Goal: Task Accomplishment & Management: Complete application form

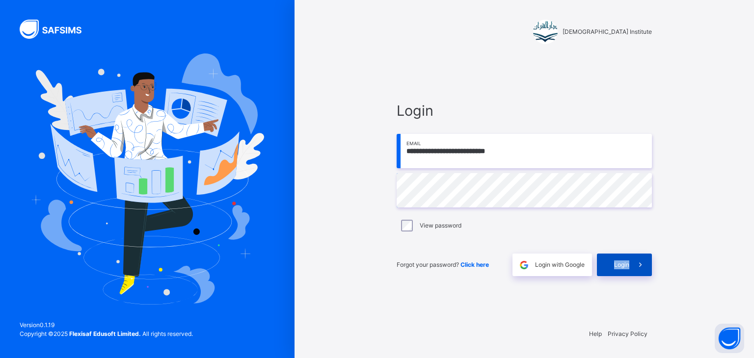
drag, startPoint x: 632, startPoint y: 264, endPoint x: 627, endPoint y: 274, distance: 11.9
click at [606, 273] on div "Login" at bounding box center [624, 265] width 55 height 23
click at [626, 273] on div "Login" at bounding box center [624, 265] width 55 height 23
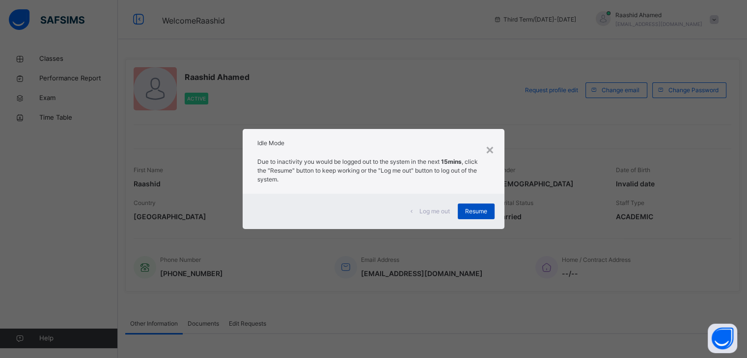
click at [473, 215] on span "Resume" at bounding box center [476, 211] width 22 height 9
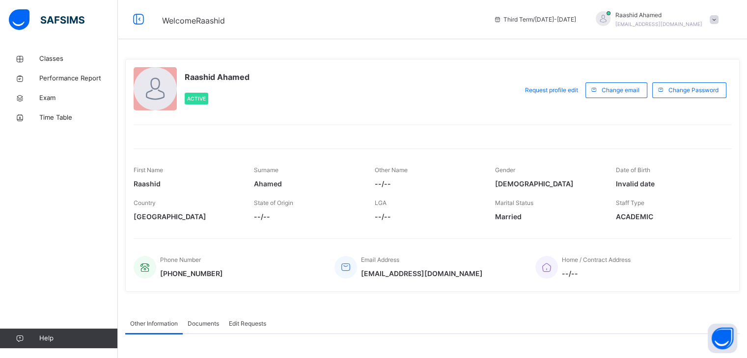
click at [509, 215] on span "Married" at bounding box center [548, 217] width 106 height 10
click at [575, 218] on span "Married" at bounding box center [548, 217] width 106 height 10
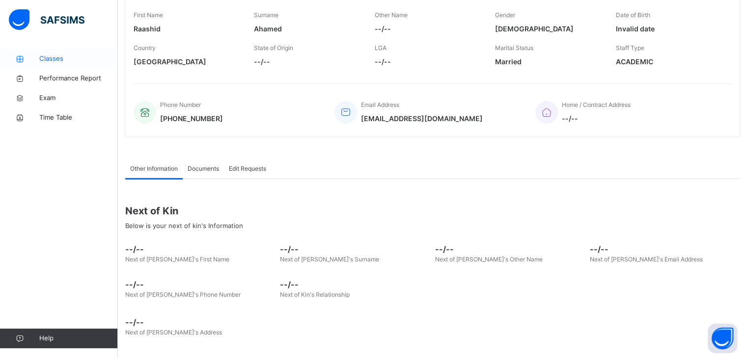
click at [59, 58] on span "Classes" at bounding box center [78, 59] width 79 height 10
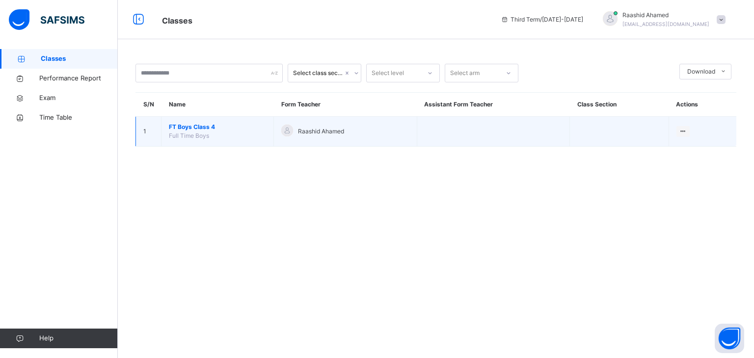
click at [204, 125] on span "FT Boys Class 4" at bounding box center [217, 127] width 97 height 9
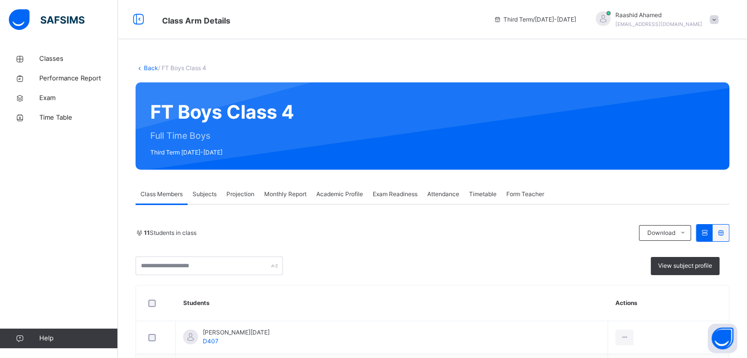
click at [206, 190] on span "Subjects" at bounding box center [204, 194] width 24 height 9
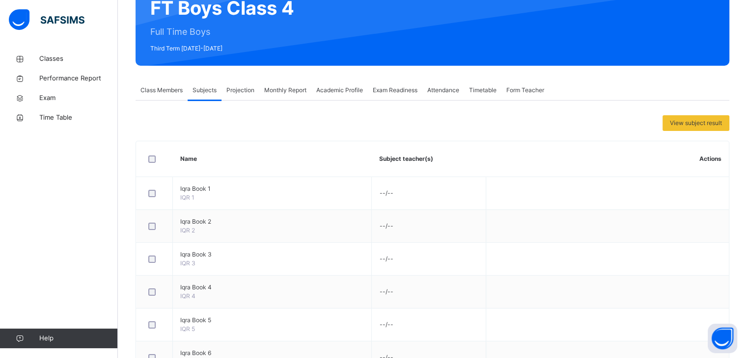
scroll to position [105, 0]
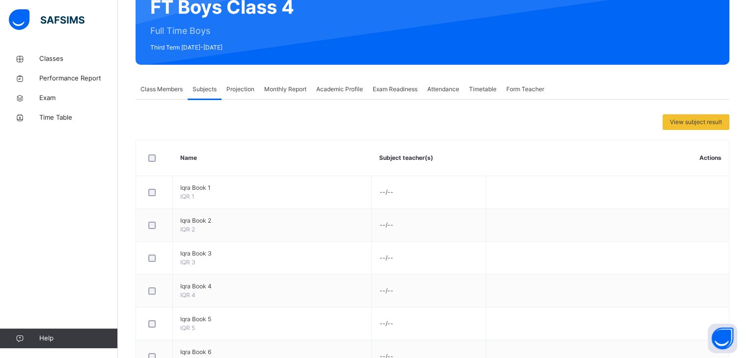
click at [152, 90] on span "Class Members" at bounding box center [161, 89] width 42 height 9
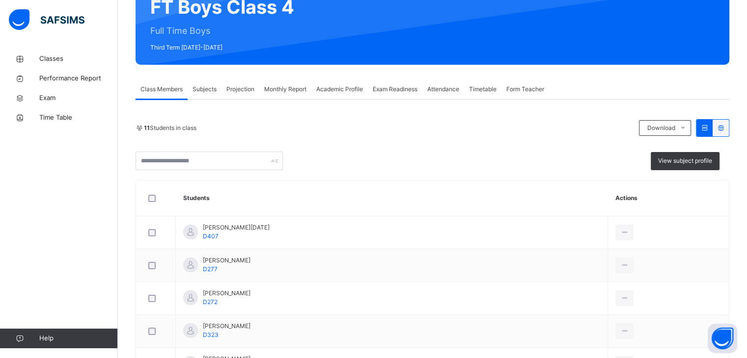
click at [235, 87] on span "Projection" at bounding box center [240, 89] width 28 height 9
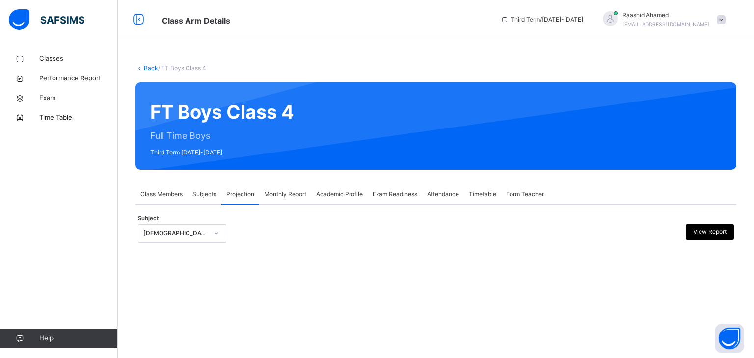
click at [189, 232] on div "[DEMOGRAPHIC_DATA] Reading" at bounding box center [175, 233] width 65 height 9
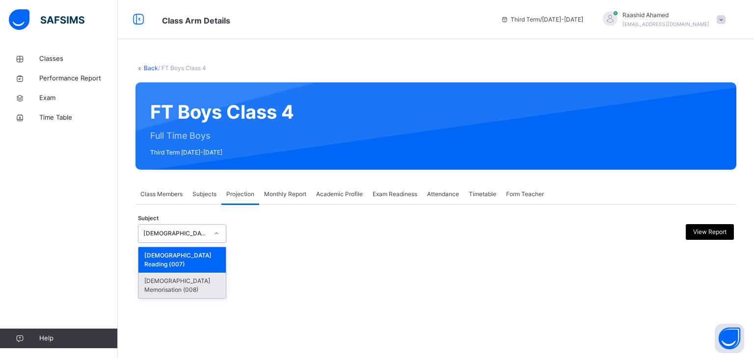
click at [181, 273] on div "[DEMOGRAPHIC_DATA] Memorisation (008)" at bounding box center [181, 286] width 87 height 26
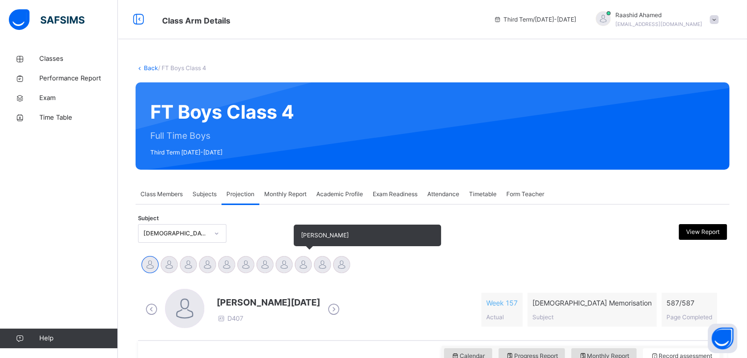
click at [307, 268] on div at bounding box center [303, 264] width 17 height 17
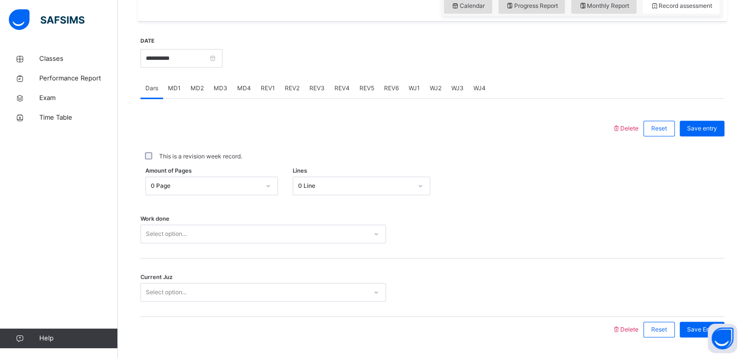
scroll to position [351, 0]
click at [167, 59] on input "**********" at bounding box center [181, 58] width 82 height 19
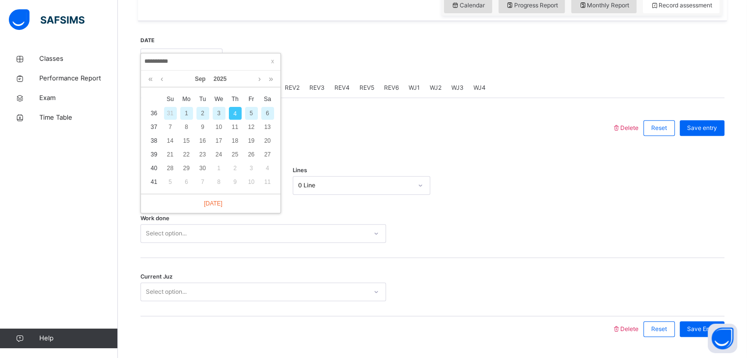
click at [182, 112] on div "1" at bounding box center [186, 113] width 13 height 13
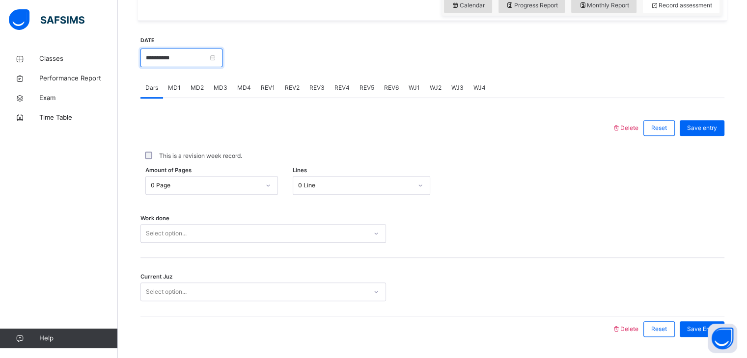
click at [218, 60] on input "**********" at bounding box center [181, 58] width 82 height 19
click at [391, 138] on div at bounding box center [376, 128] width 462 height 26
click at [238, 179] on div "0 Page" at bounding box center [202, 185] width 113 height 15
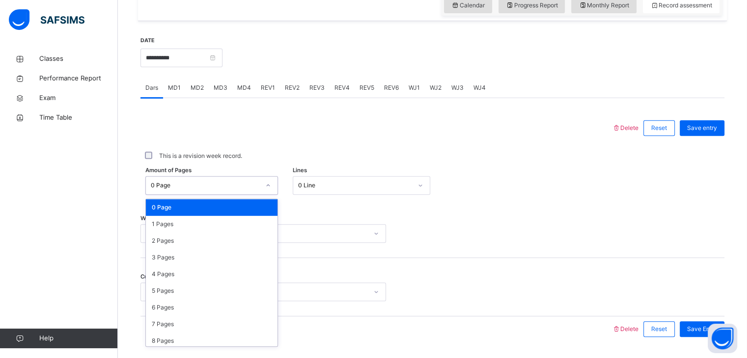
click at [336, 235] on div "Select option..." at bounding box center [262, 233] width 245 height 19
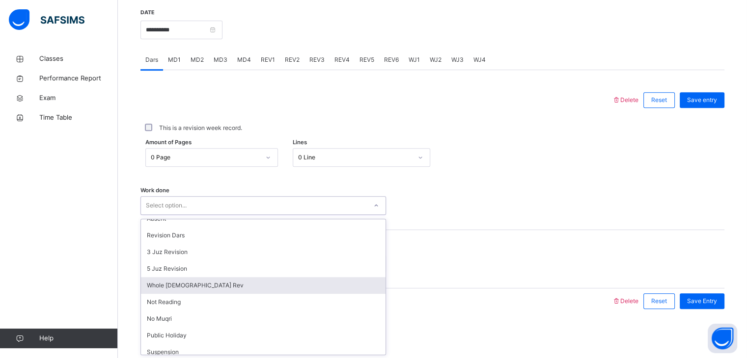
scroll to position [81, 0]
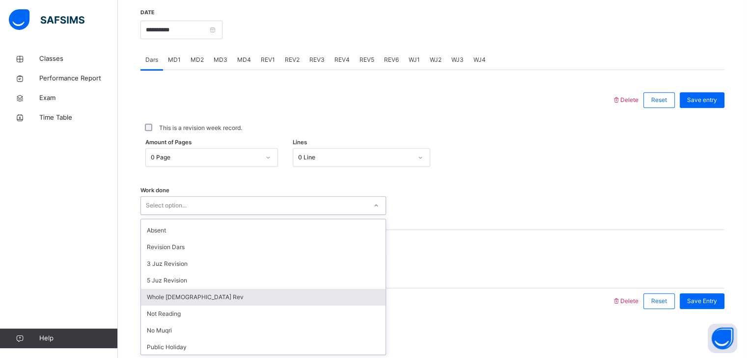
click at [177, 292] on div "Whole [DEMOGRAPHIC_DATA] Rev" at bounding box center [263, 297] width 245 height 17
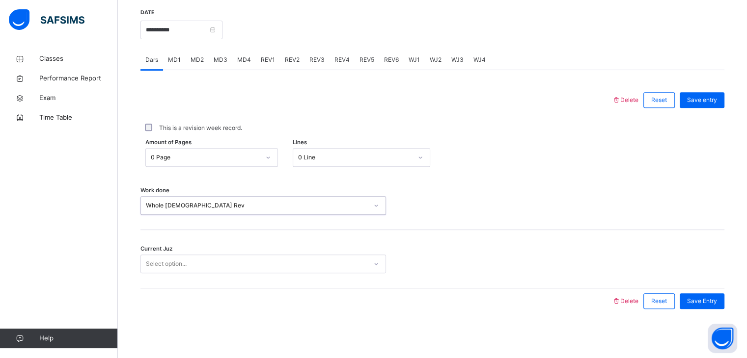
click at [244, 268] on div "Select option..." at bounding box center [254, 264] width 226 height 15
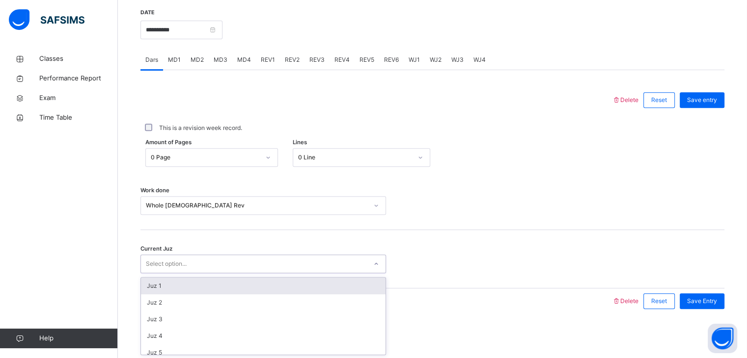
click at [210, 293] on div "Juz 1" at bounding box center [263, 286] width 245 height 17
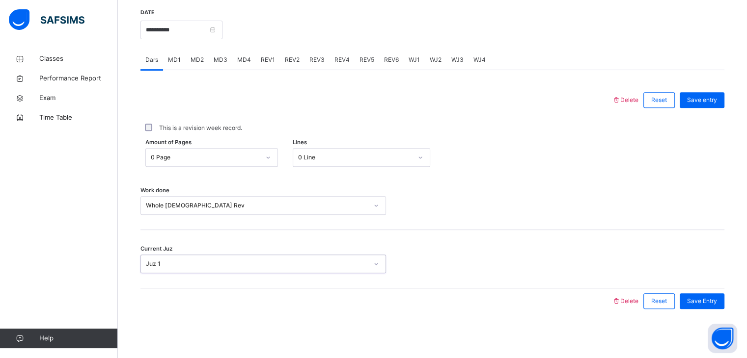
click at [291, 261] on div "Juz 1" at bounding box center [257, 264] width 222 height 9
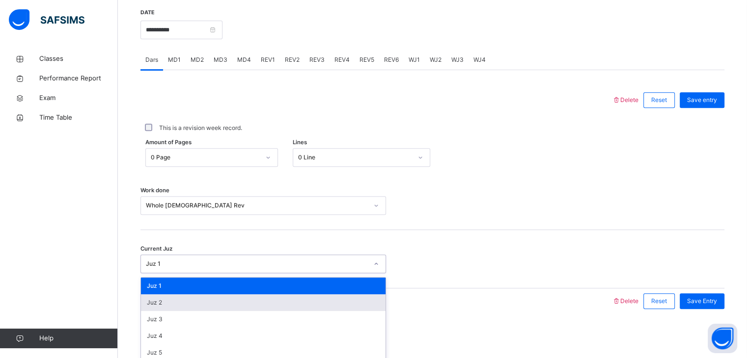
scroll to position [0, 0]
click at [289, 211] on div "Whole [DEMOGRAPHIC_DATA] Rev" at bounding box center [254, 205] width 226 height 15
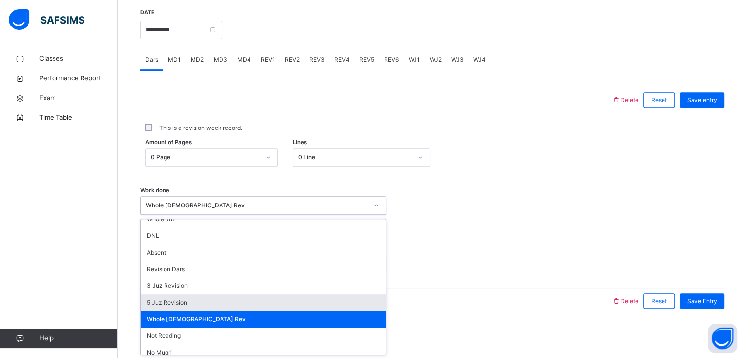
scroll to position [59, 0]
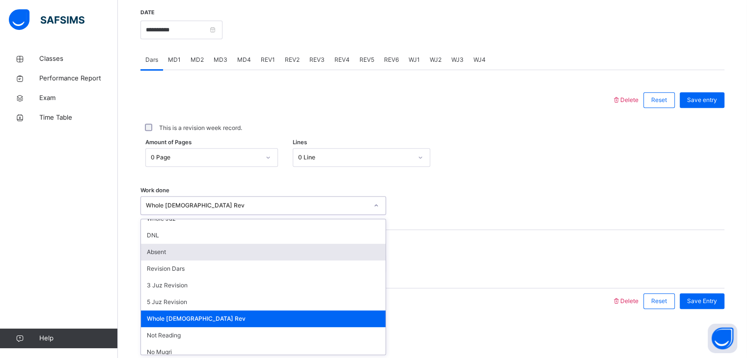
click at [390, 250] on div "Current Juz Juz 1" at bounding box center [432, 259] width 584 height 58
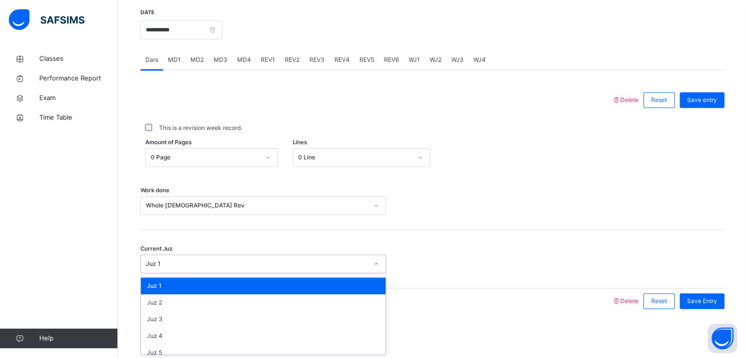
click at [264, 258] on div "Juz 1" at bounding box center [254, 264] width 226 height 15
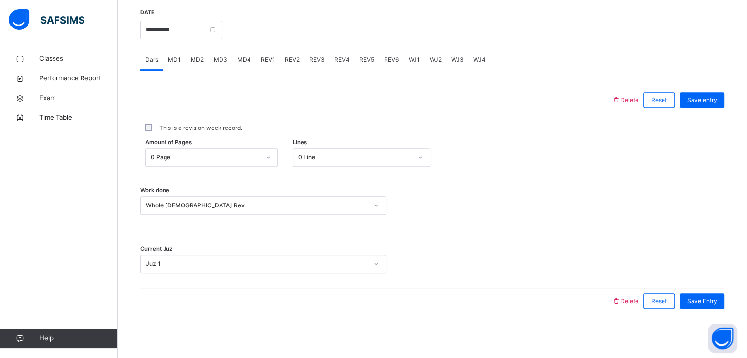
click at [541, 238] on div "Current Juz Juz 1" at bounding box center [432, 259] width 584 height 58
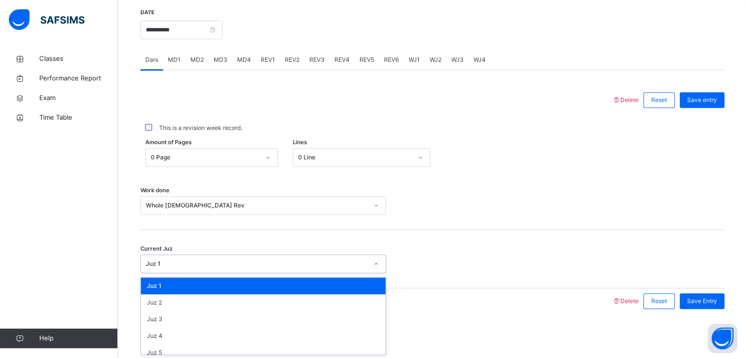
click at [336, 263] on div "Juz 1" at bounding box center [257, 264] width 222 height 9
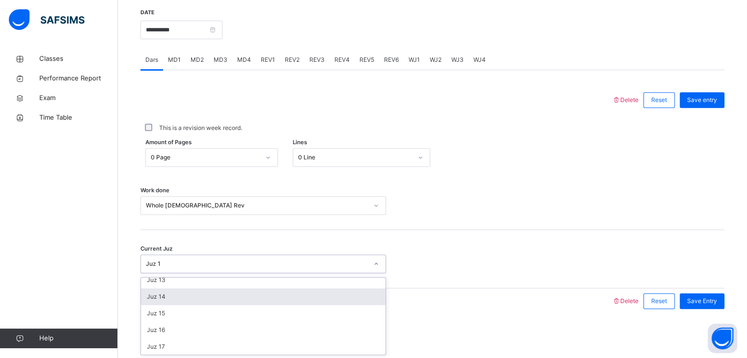
scroll to position [218, 0]
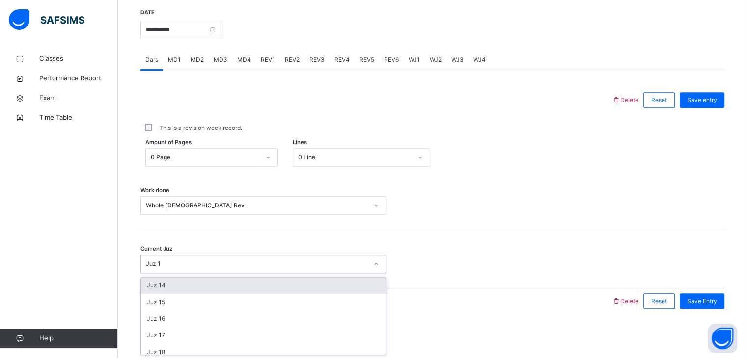
click at [279, 284] on div "Juz 14" at bounding box center [263, 285] width 245 height 17
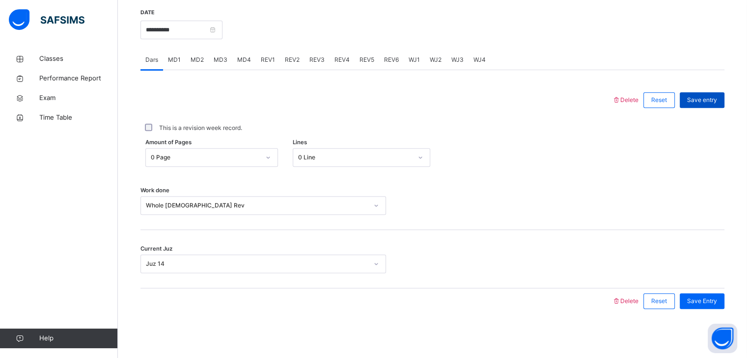
click at [712, 107] on div "Save entry" at bounding box center [702, 100] width 45 height 16
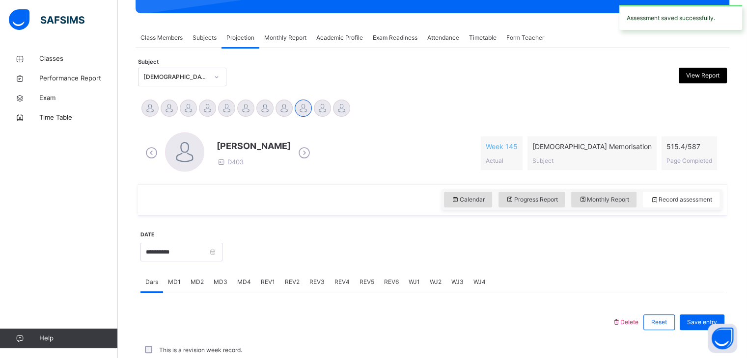
scroll to position [379, 0]
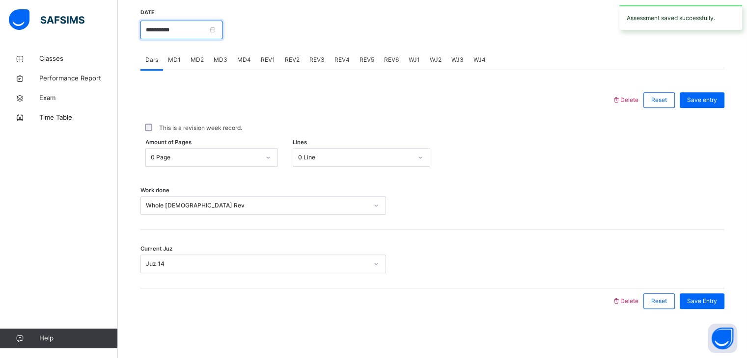
click at [208, 33] on input "**********" at bounding box center [181, 30] width 82 height 19
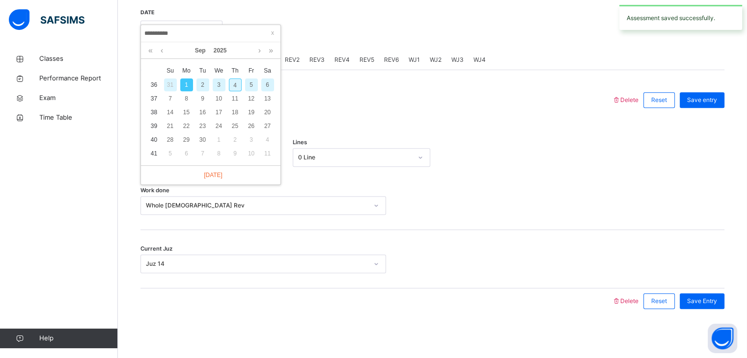
click at [203, 82] on div "2" at bounding box center [202, 85] width 13 height 13
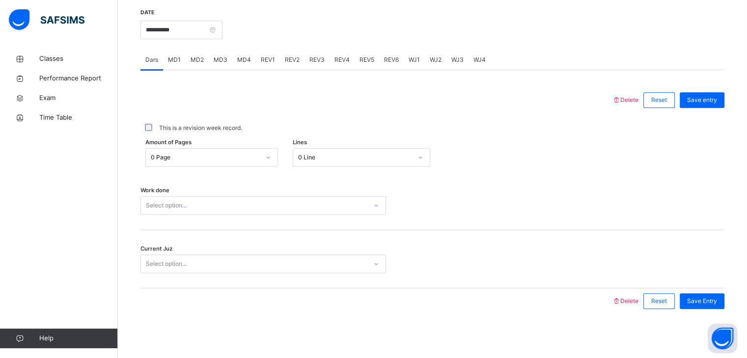
click at [144, 124] on div "This is a revision week record." at bounding box center [432, 128] width 579 height 9
click at [224, 208] on div "Select option..." at bounding box center [254, 205] width 226 height 15
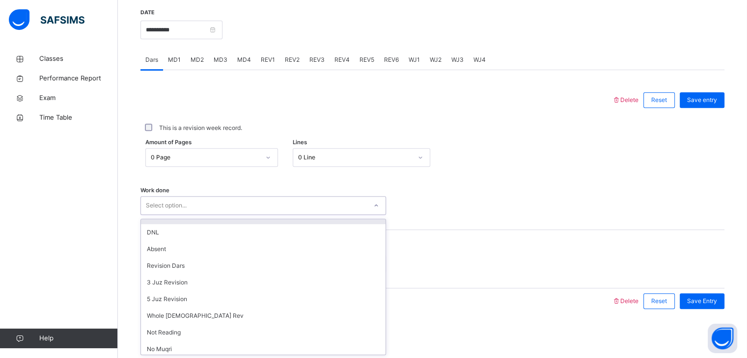
scroll to position [62, 0]
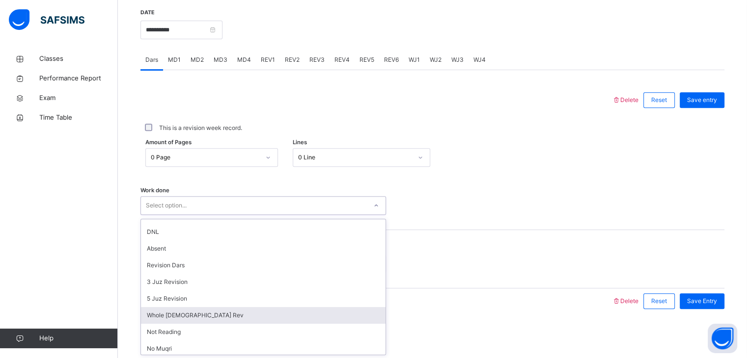
click at [190, 320] on div "Whole [DEMOGRAPHIC_DATA] Rev" at bounding box center [263, 315] width 245 height 17
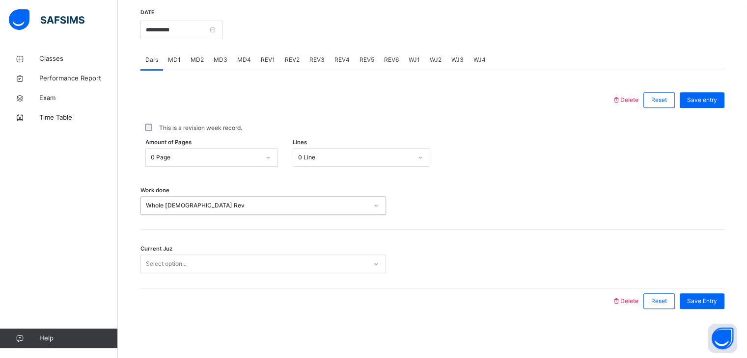
click at [175, 270] on div "Select option..." at bounding box center [166, 264] width 41 height 19
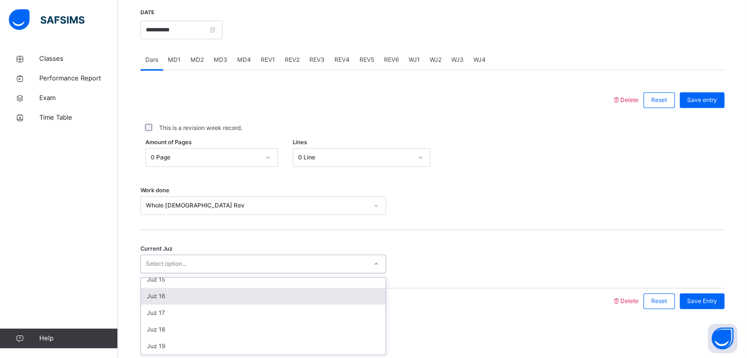
scroll to position [149, 0]
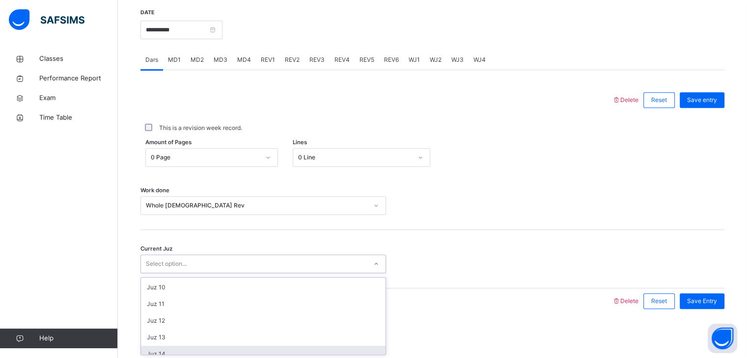
click at [164, 352] on div "Juz 14" at bounding box center [263, 354] width 245 height 17
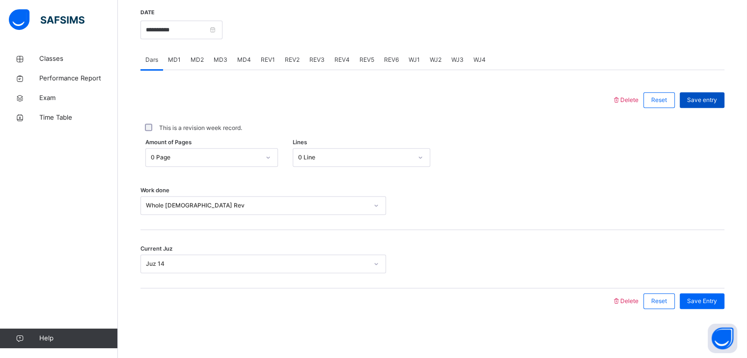
click at [711, 97] on span "Save entry" at bounding box center [702, 100] width 30 height 9
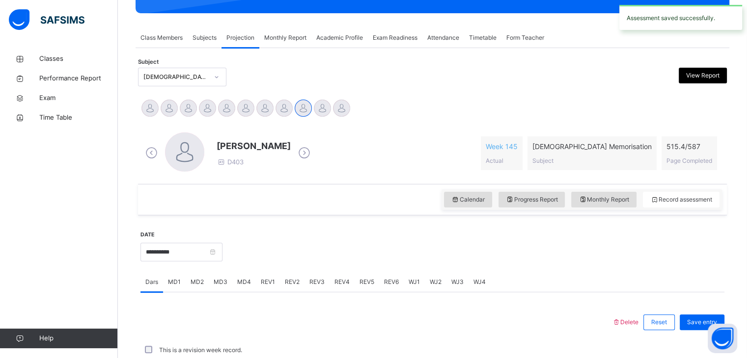
scroll to position [379, 0]
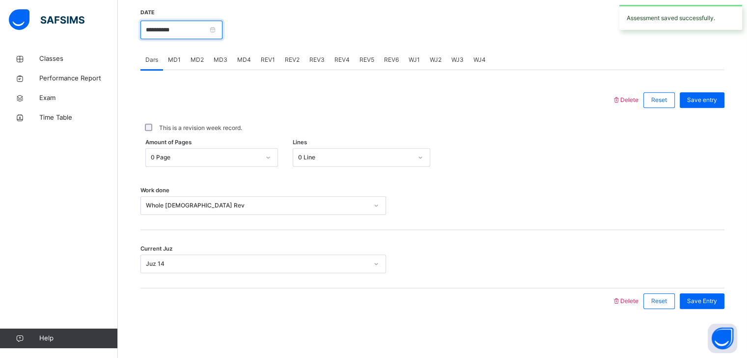
click at [206, 34] on input "**********" at bounding box center [181, 30] width 82 height 19
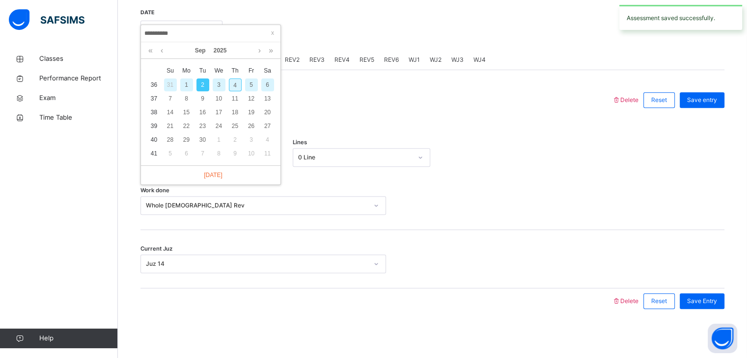
click at [214, 87] on div "3" at bounding box center [219, 85] width 13 height 13
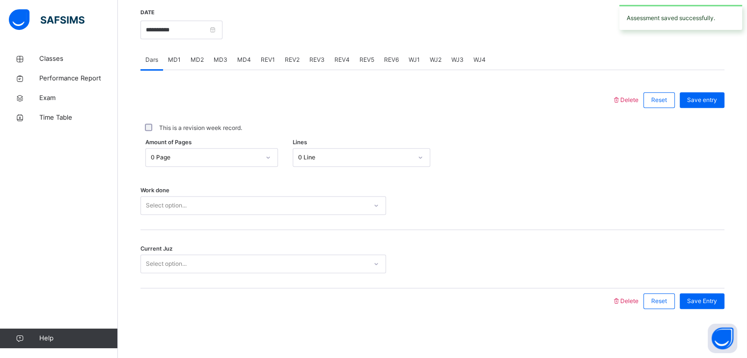
click at [179, 204] on div "Select option..." at bounding box center [166, 205] width 41 height 19
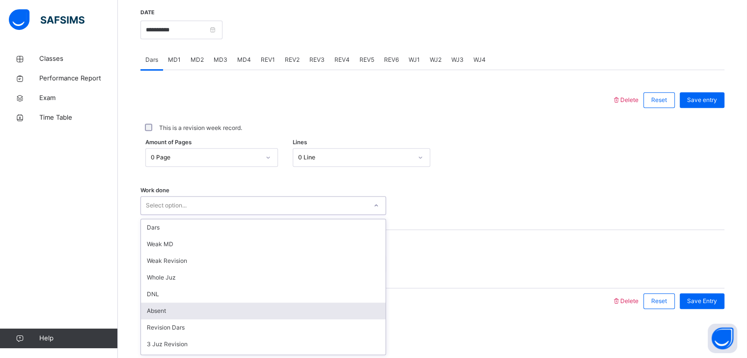
click at [169, 308] on div "Absent" at bounding box center [263, 311] width 245 height 17
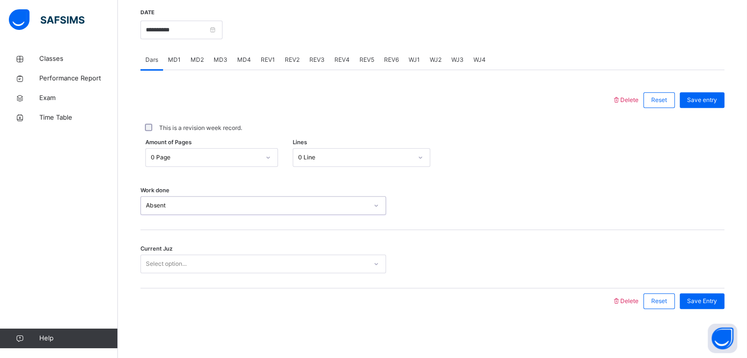
click at [151, 267] on div "Select option..." at bounding box center [166, 264] width 41 height 19
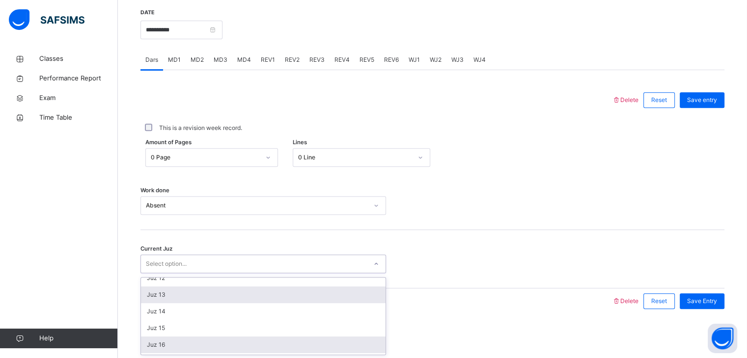
scroll to position [190, 0]
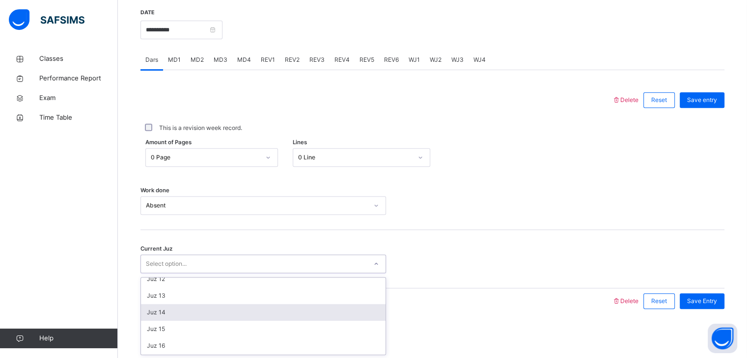
click at [206, 316] on div "Juz 14" at bounding box center [263, 312] width 245 height 17
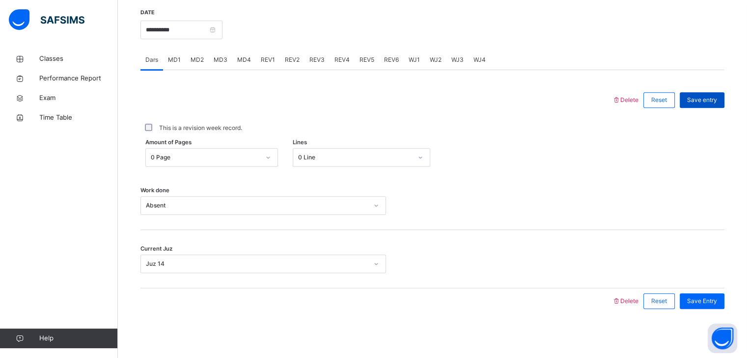
click at [705, 102] on span "Save entry" at bounding box center [702, 100] width 30 height 9
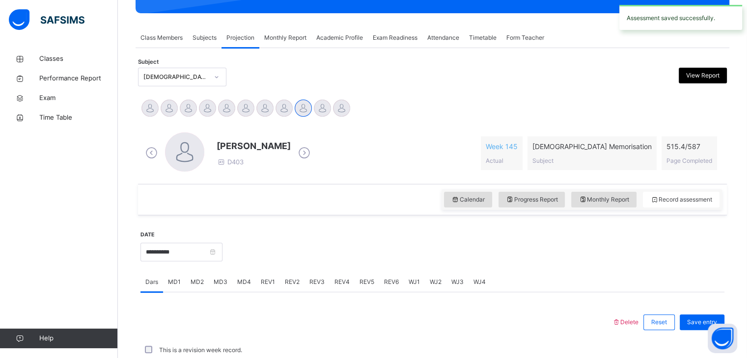
scroll to position [379, 0]
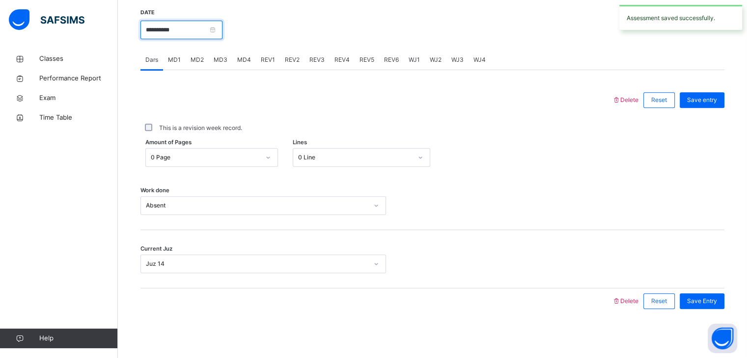
click at [217, 30] on input "**********" at bounding box center [181, 30] width 82 height 19
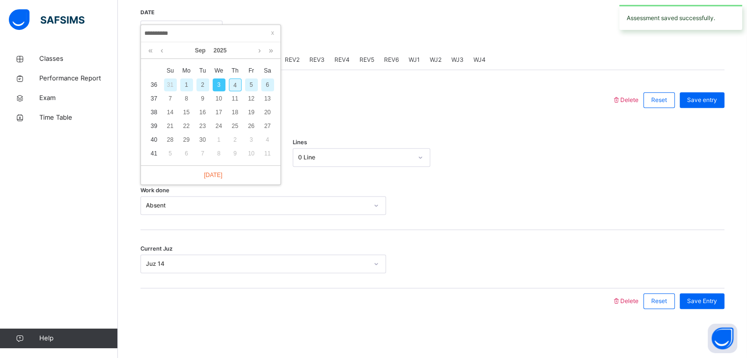
click at [236, 82] on div "4" at bounding box center [235, 85] width 13 height 13
type input "**********"
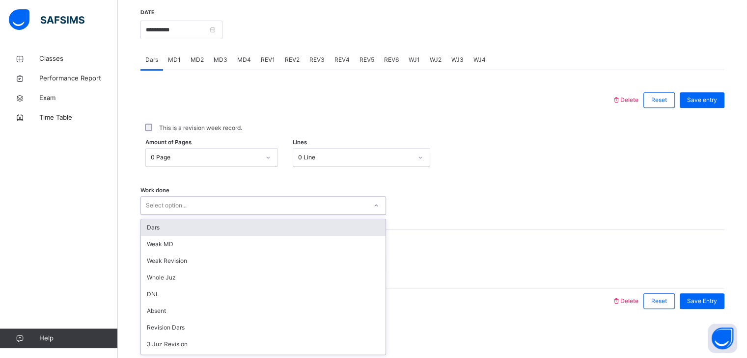
click at [158, 209] on div "Select option..." at bounding box center [166, 205] width 41 height 19
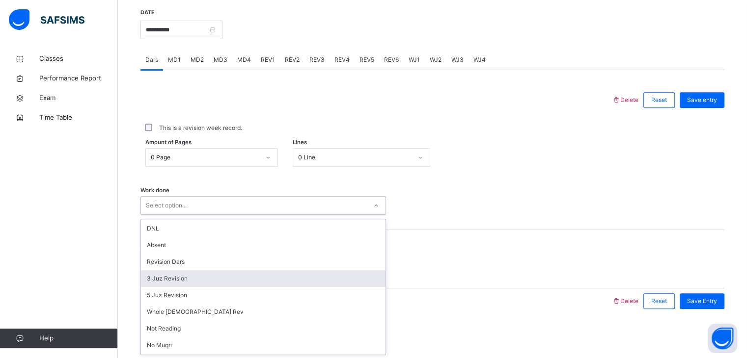
scroll to position [72, 0]
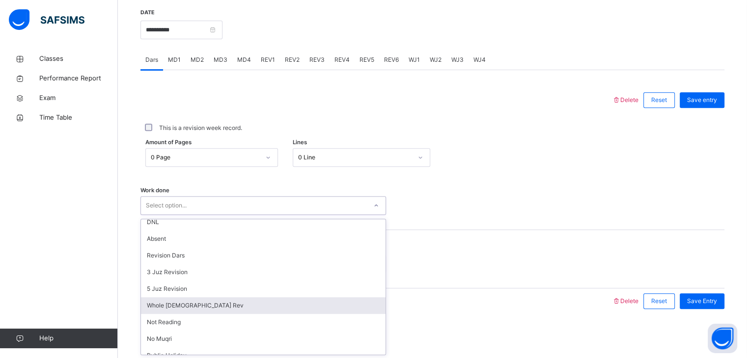
click at [185, 304] on div "Whole [DEMOGRAPHIC_DATA] Rev" at bounding box center [263, 306] width 245 height 17
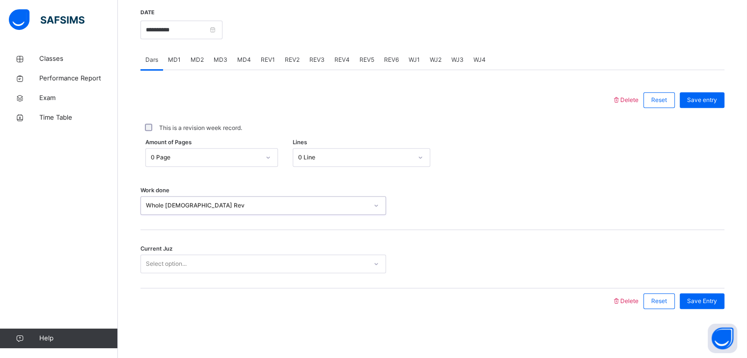
click at [179, 261] on div "Select option..." at bounding box center [166, 264] width 41 height 19
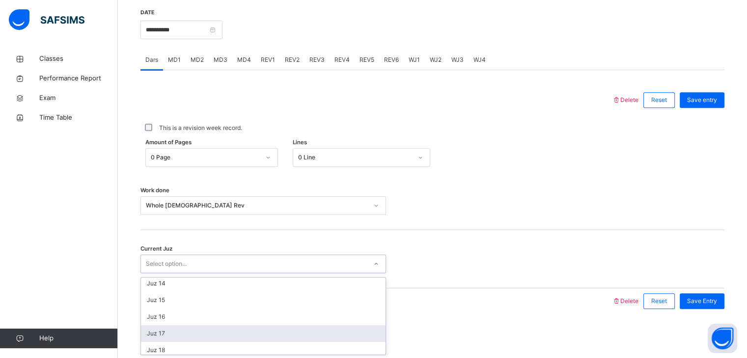
scroll to position [218, 0]
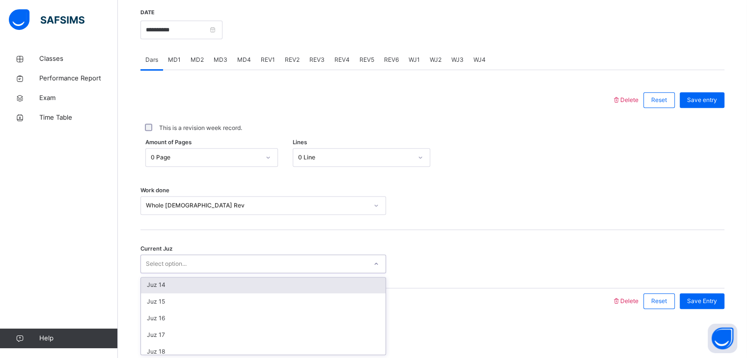
click at [159, 283] on div "Juz 14" at bounding box center [263, 285] width 245 height 17
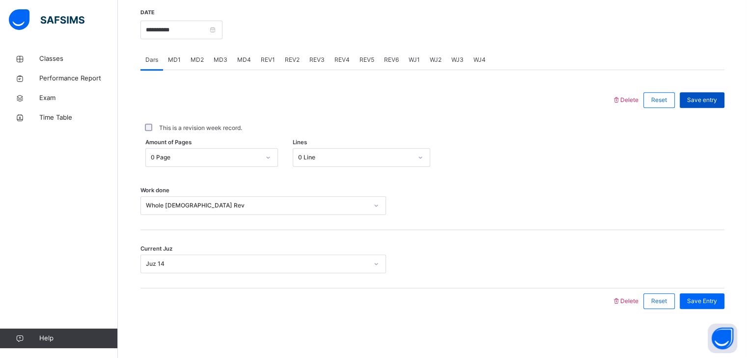
click at [712, 100] on span "Save entry" at bounding box center [702, 100] width 30 height 9
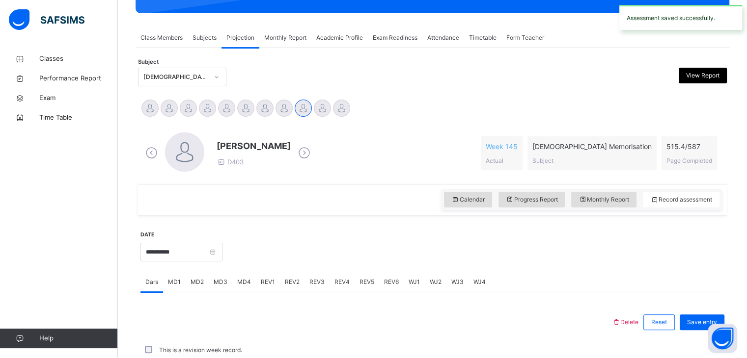
scroll to position [379, 0]
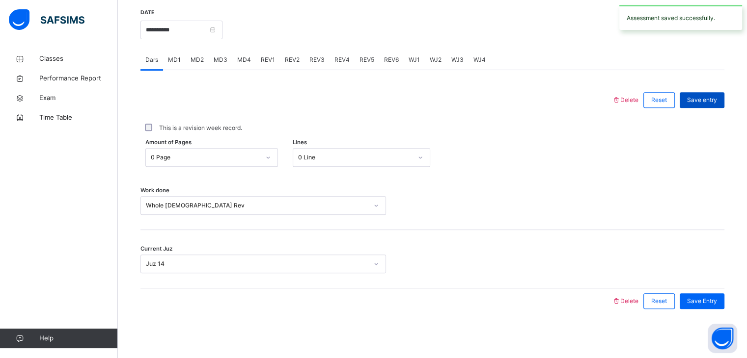
click at [705, 103] on span "Save entry" at bounding box center [702, 100] width 30 height 9
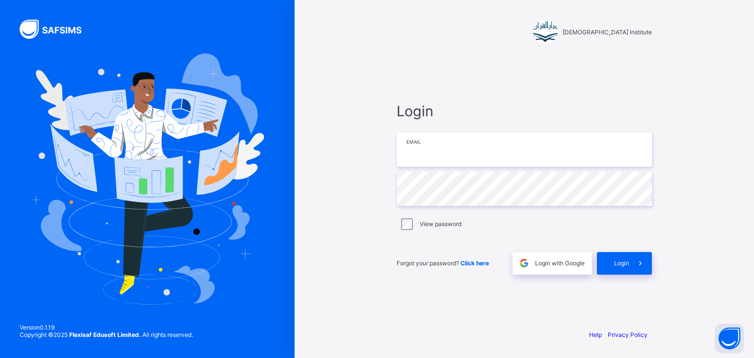
type input "**********"
